Goal: Task Accomplishment & Management: Complete application form

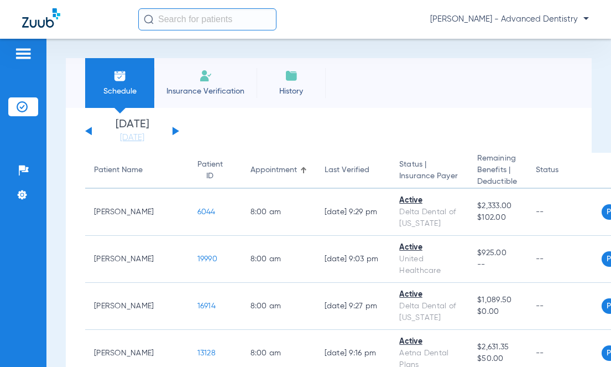
click at [194, 82] on li "Insurance Verification" at bounding box center [205, 83] width 102 height 50
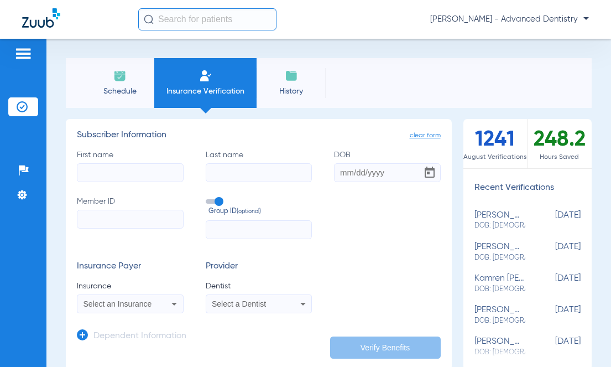
click at [117, 174] on input "First name" at bounding box center [130, 172] width 107 height 19
type input "[PERSON_NAME]"
click at [246, 181] on input "Last name" at bounding box center [259, 172] width 107 height 19
type input "[PERSON_NAME]"
type input "[DATE]"
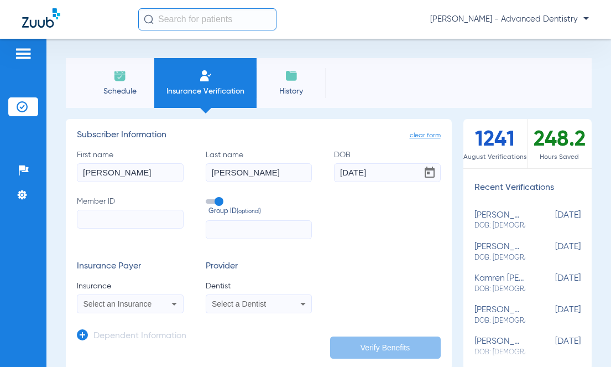
click at [92, 204] on label "Member ID" at bounding box center [130, 217] width 107 height 43
click at [92, 210] on input "Member ID" at bounding box center [130, 219] width 107 height 19
click at [101, 215] on input "Member ID" at bounding box center [130, 219] width 107 height 19
type input "333826510"
click at [263, 232] on input "text" at bounding box center [259, 229] width 107 height 19
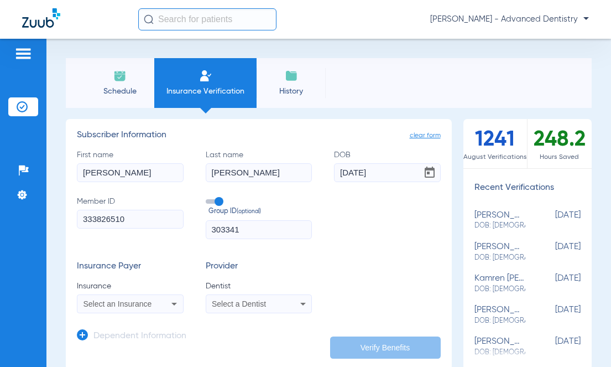
type input "303341"
click at [141, 308] on div "Select an Insurance" at bounding box center [130, 303] width 106 height 13
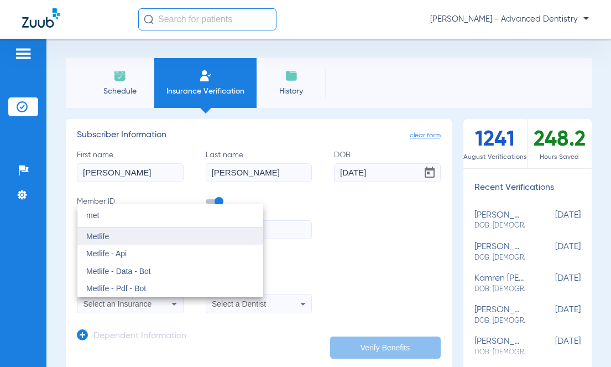
type input "met"
click at [132, 238] on mat-option "Metlife" at bounding box center [170, 236] width 186 height 18
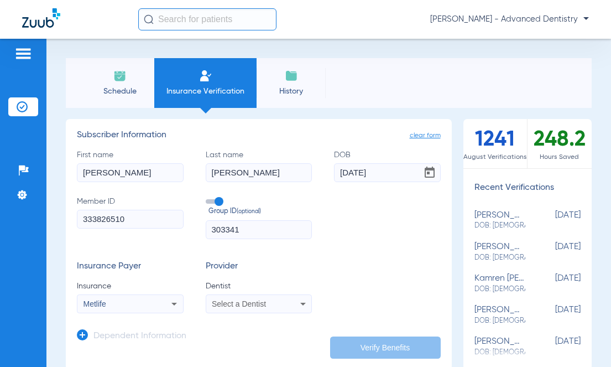
click at [262, 315] on app-dependent-form "Dependent Information" at bounding box center [259, 331] width 364 height 37
click at [256, 305] on span "Select a Dentist" at bounding box center [239, 303] width 54 height 9
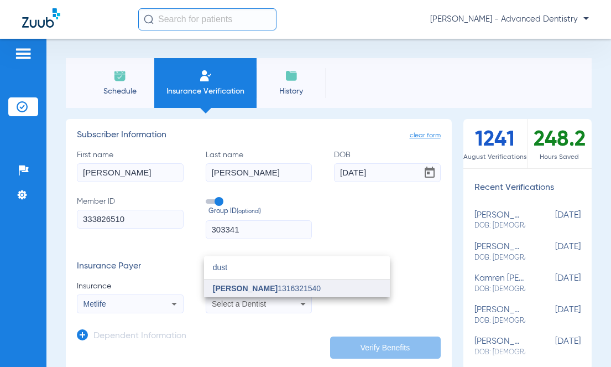
type input "dust"
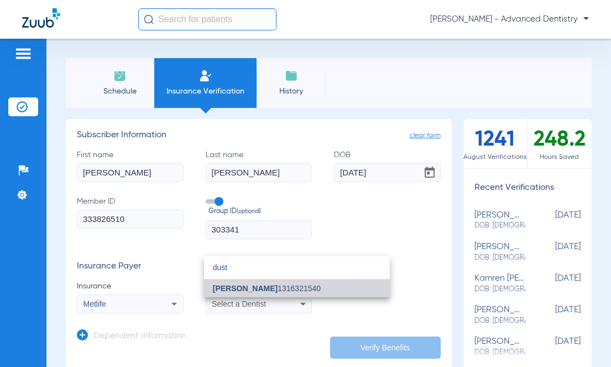
click at [258, 286] on span "[PERSON_NAME]" at bounding box center [245, 288] width 65 height 9
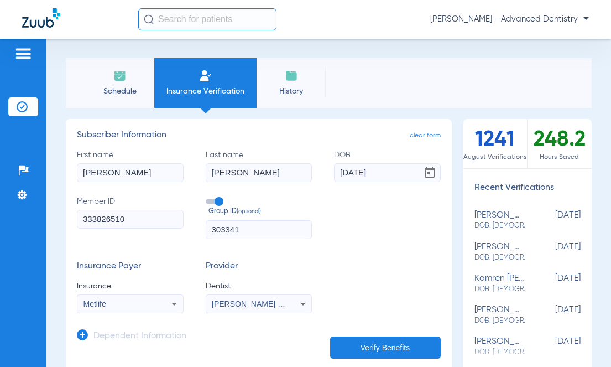
click at [385, 348] on button "Verify Benefits" at bounding box center [385, 347] width 111 height 22
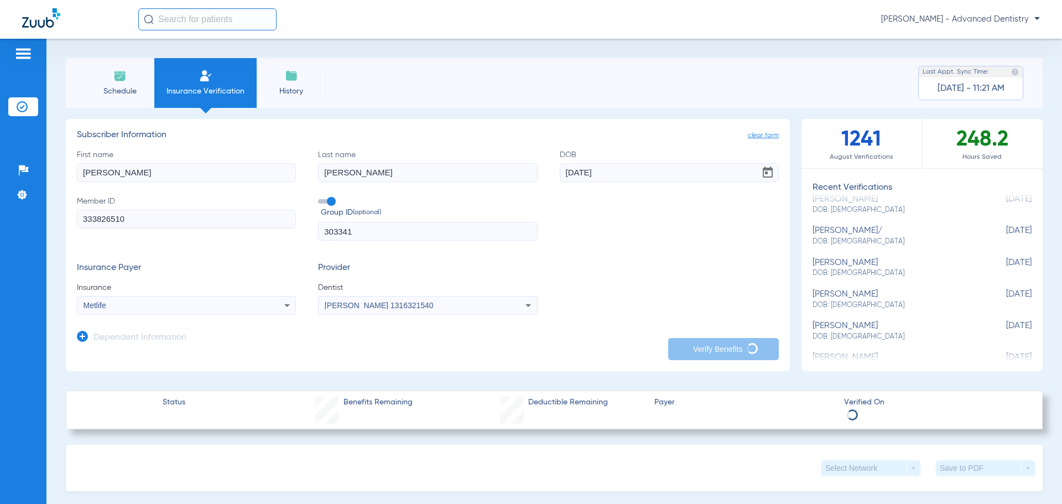
drag, startPoint x: 998, startPoint y: 352, endPoint x: 541, endPoint y: 108, distance: 518.6
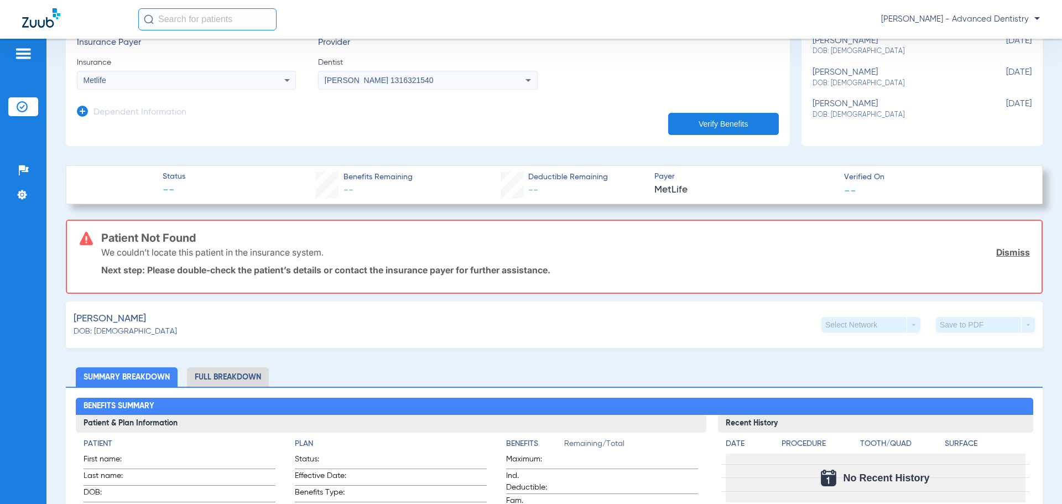
scroll to position [332, 0]
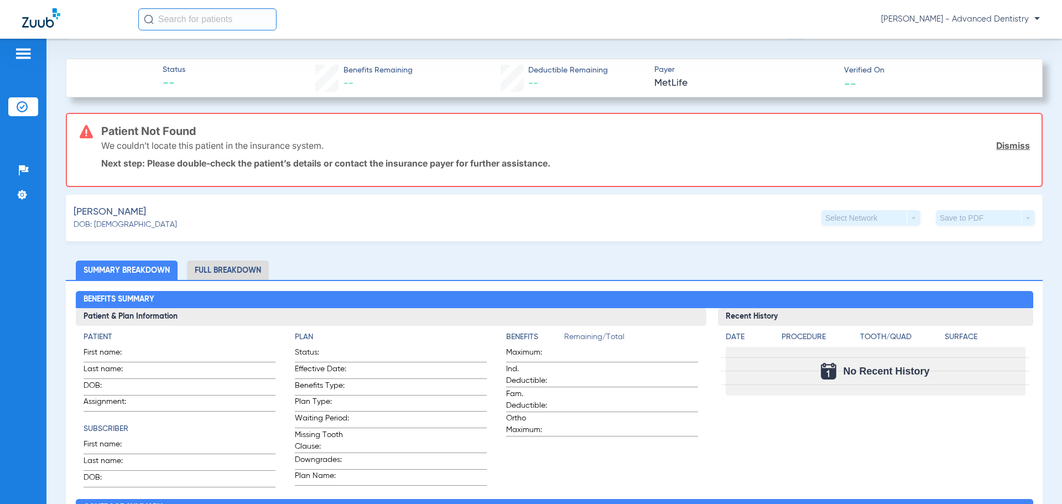
click at [231, 270] on li "Full Breakdown" at bounding box center [228, 270] width 82 height 19
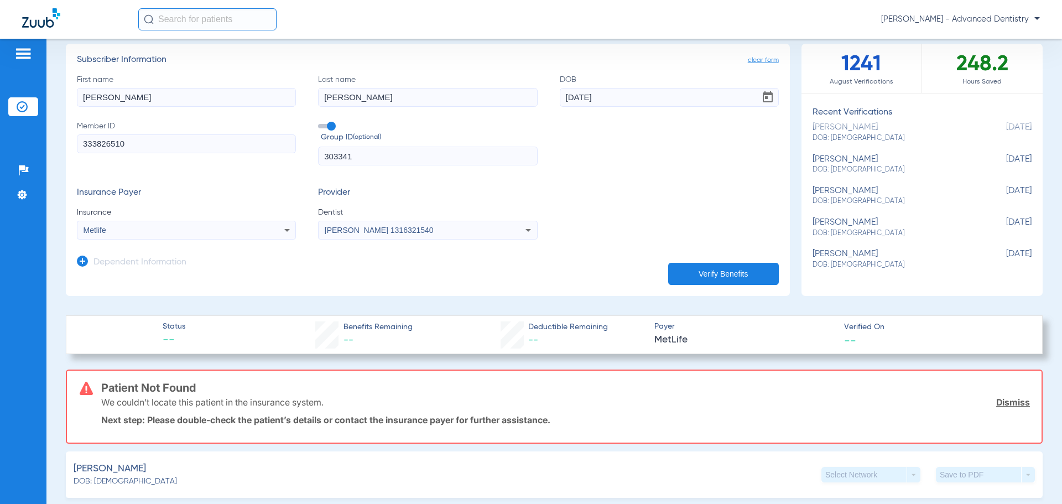
scroll to position [55, 0]
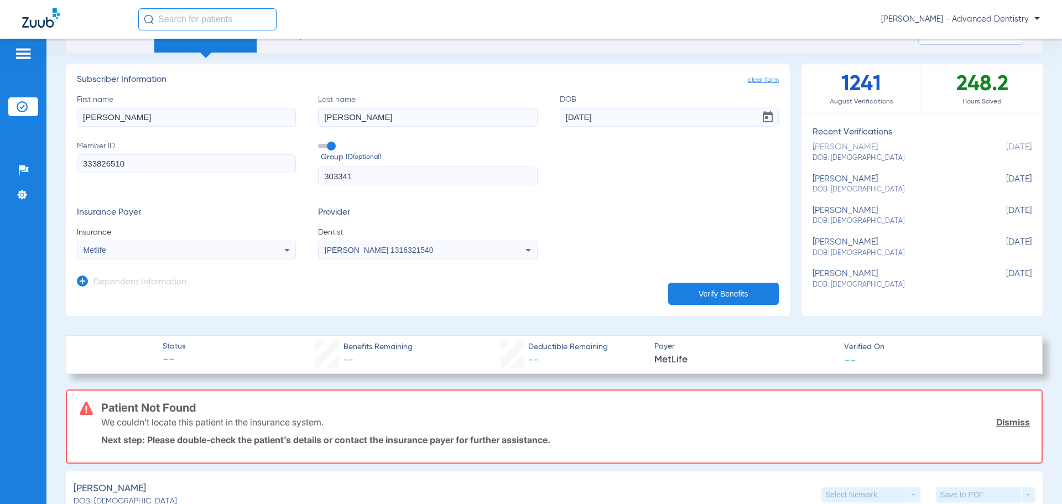
click at [511, 245] on div "[PERSON_NAME] 1316321540" at bounding box center [428, 249] width 218 height 13
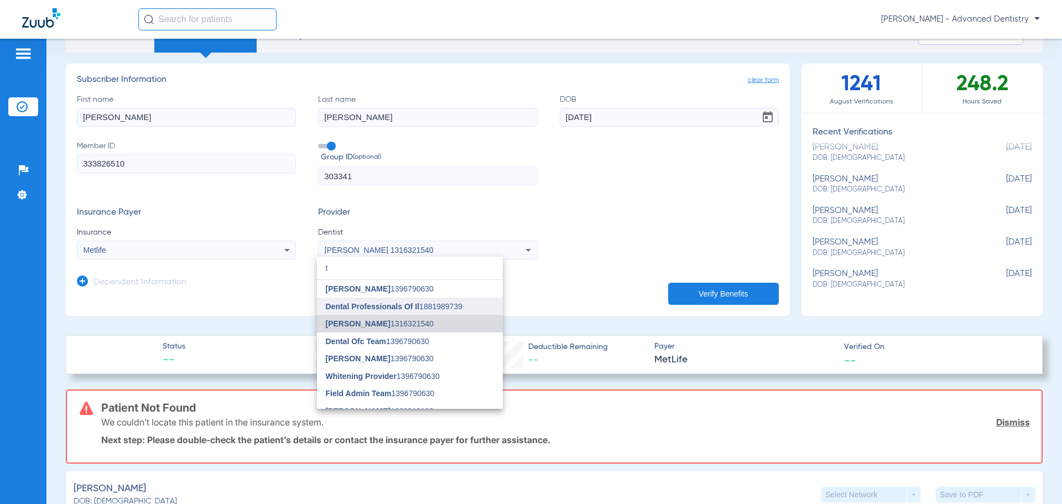
type input "t"
click at [398, 299] on mat-option "Dental Professionals Of Il 1881989739" at bounding box center [410, 307] width 186 height 18
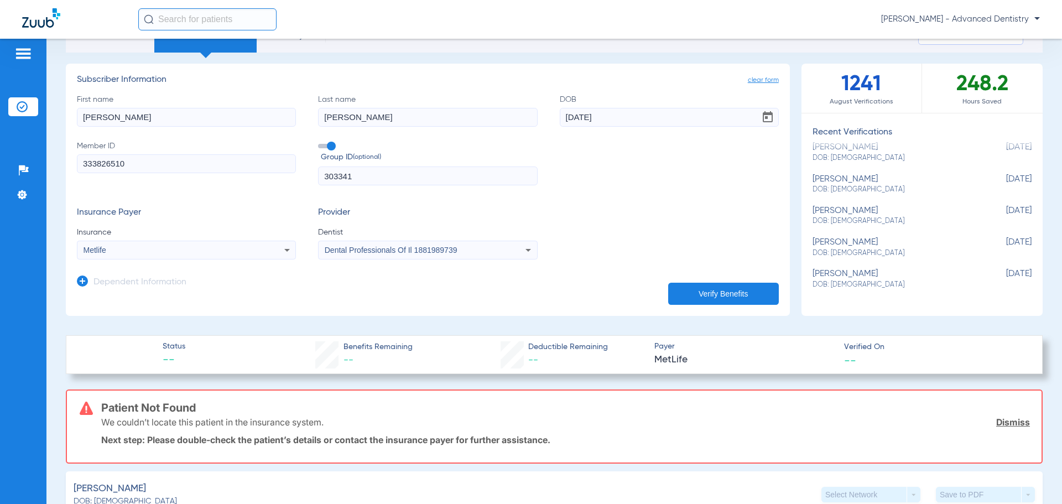
click at [611, 296] on button "Verify Benefits" at bounding box center [723, 294] width 111 height 22
click at [380, 115] on input "[PERSON_NAME]" at bounding box center [427, 117] width 219 height 19
drag, startPoint x: 380, startPoint y: 115, endPoint x: 51, endPoint y: 65, distance: 333.0
click at [34, 90] on div "Patients Insurance Verification Setup Help Center Settings Schedule Insurance V…" at bounding box center [531, 291] width 1062 height 504
type input "[PERSON_NAME]"
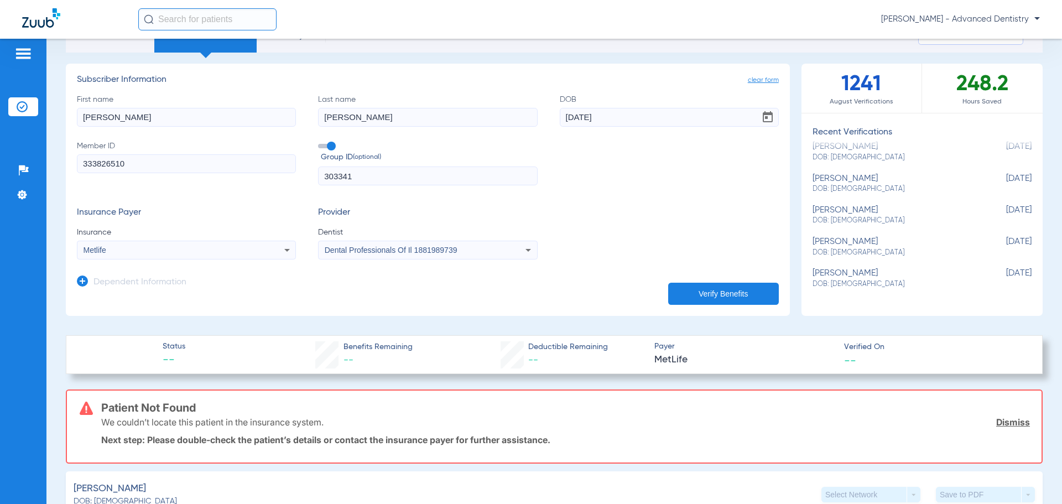
click at [611, 286] on button "Verify Benefits" at bounding box center [723, 294] width 111 height 22
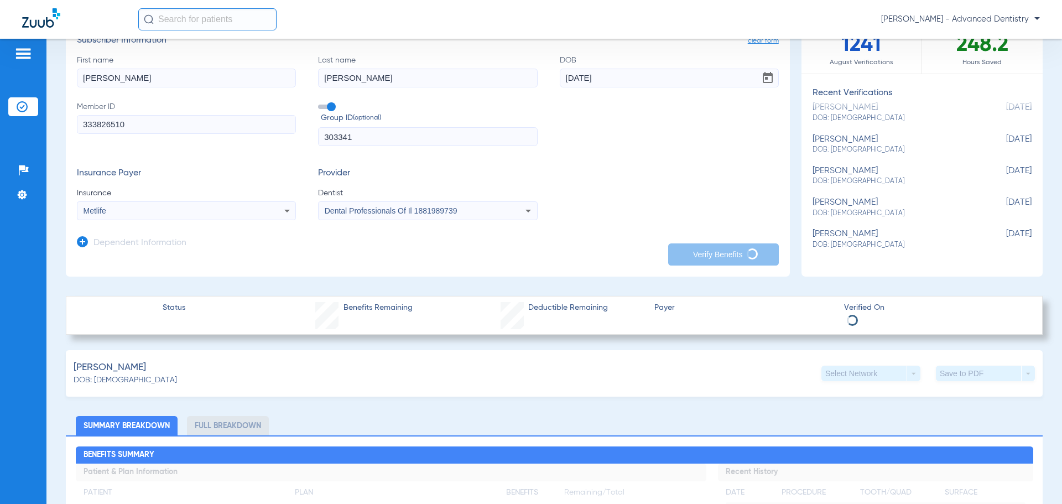
scroll to position [221, 0]
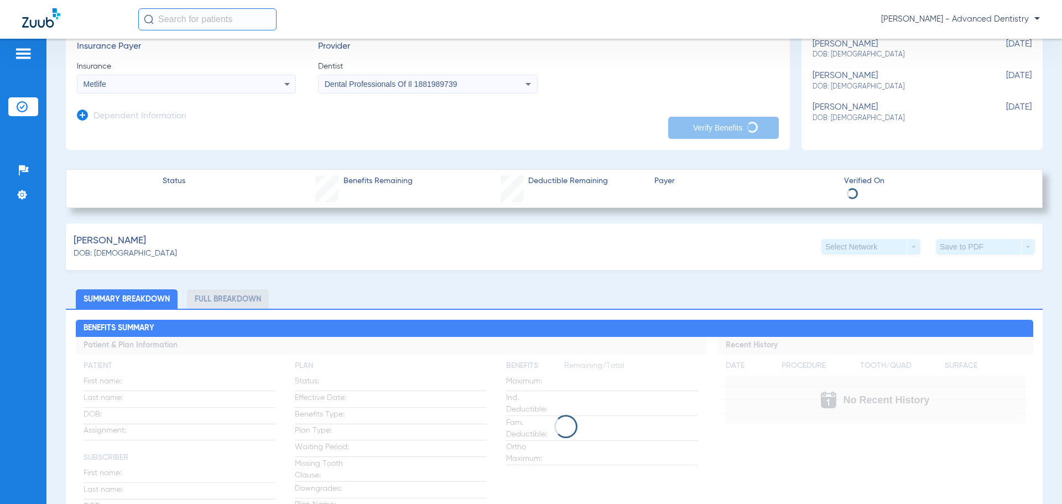
click at [611, 261] on div "[PERSON_NAME] DOB: [DEMOGRAPHIC_DATA] Select Network arrow_drop_down Save to PD…" at bounding box center [554, 247] width 977 height 46
click at [396, 307] on ul "Summary Breakdown Full Breakdown" at bounding box center [554, 298] width 977 height 19
drag, startPoint x: 656, startPoint y: 120, endPoint x: 966, endPoint y: 2, distance: 331.5
click at [611, 95] on app-dependent-form "Dependent Information" at bounding box center [428, 112] width 702 height 37
